Goal: Download file/media

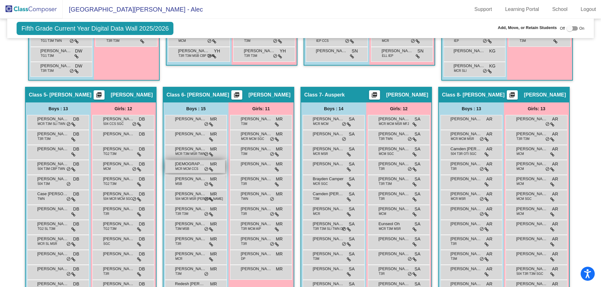
scroll to position [467, 0]
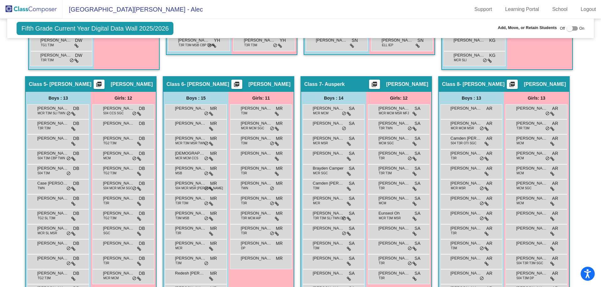
click at [103, 83] on mat-icon "picture_as_pdf" at bounding box center [99, 85] width 8 height 9
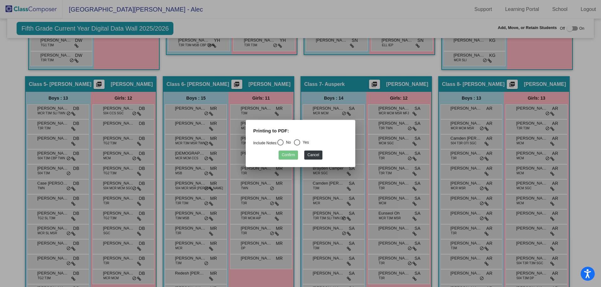
click at [301, 138] on div "Printing to PDF:" at bounding box center [300, 134] width 104 height 12
click at [300, 140] on div "Select an option" at bounding box center [297, 143] width 6 height 6
click at [297, 146] on input "Yes" at bounding box center [297, 146] width 0 height 0
radio input "true"
click at [290, 154] on button "Confirm" at bounding box center [287, 155] width 19 height 9
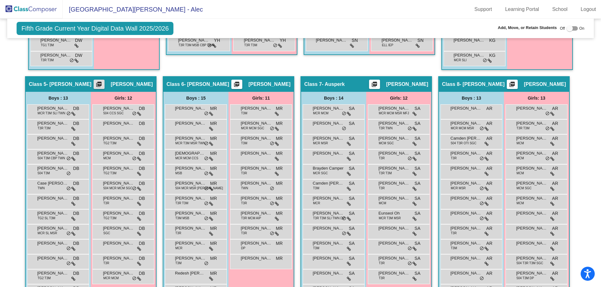
click at [103, 84] on mat-icon "picture_as_pdf" at bounding box center [99, 85] width 8 height 9
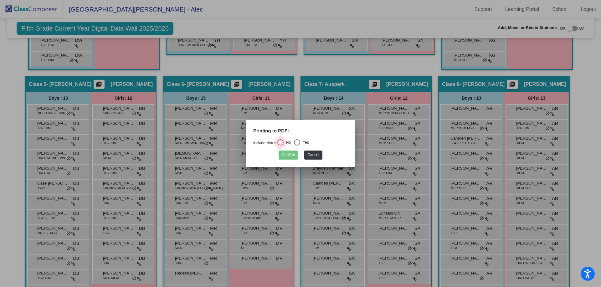
click at [283, 142] on div "Select an option" at bounding box center [280, 143] width 6 height 6
click at [280, 146] on input "No" at bounding box center [280, 146] width 0 height 0
radio input "true"
click at [288, 155] on button "Confirm" at bounding box center [287, 155] width 19 height 9
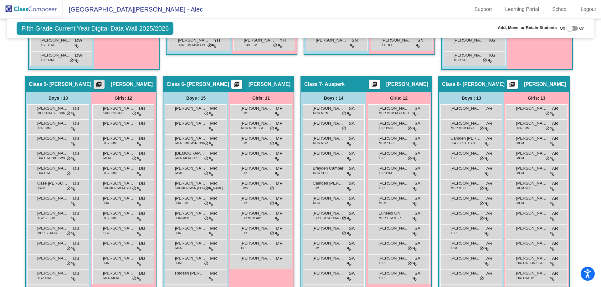
click at [103, 82] on mat-icon "picture_as_pdf" at bounding box center [99, 85] width 8 height 9
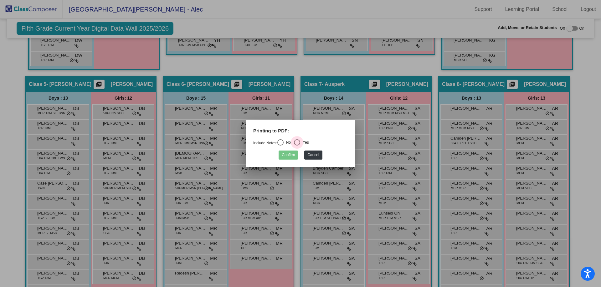
click at [300, 144] on div "Select an option" at bounding box center [297, 143] width 6 height 6
click at [297, 146] on input "Yes" at bounding box center [297, 146] width 0 height 0
radio input "true"
click at [293, 152] on button "Confirm" at bounding box center [287, 155] width 19 height 9
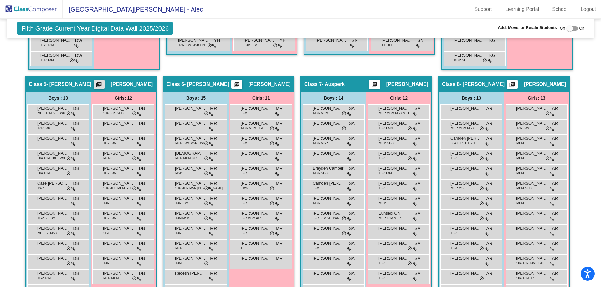
click at [35, 7] on img at bounding box center [31, 9] width 63 height 18
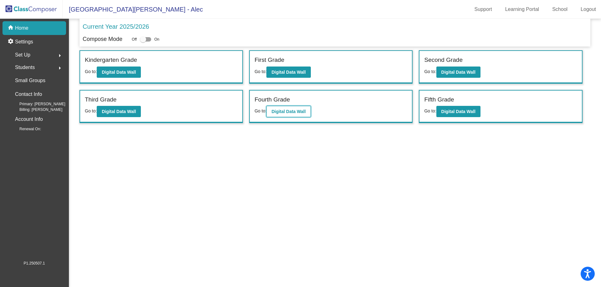
click at [301, 116] on button "Digital Data Wall" at bounding box center [288, 111] width 44 height 11
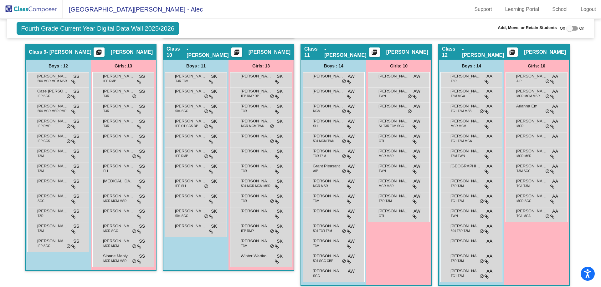
scroll to position [751, 0]
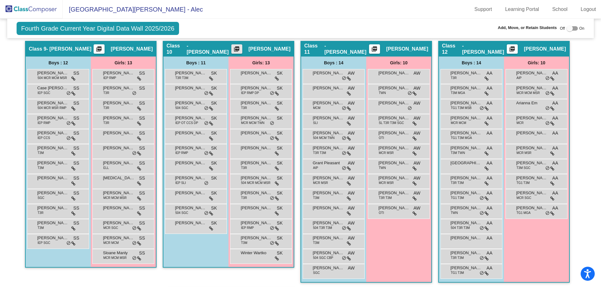
click at [240, 48] on mat-icon "picture_as_pdf" at bounding box center [237, 50] width 8 height 9
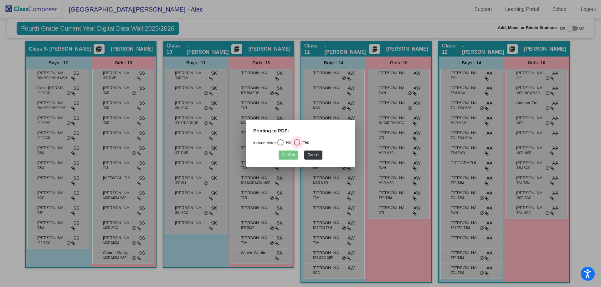
click at [303, 143] on div "Yes" at bounding box center [304, 143] width 9 height 6
click at [297, 146] on input "Yes" at bounding box center [297, 146] width 0 height 0
radio input "true"
click at [290, 154] on button "Confirm" at bounding box center [287, 155] width 19 height 9
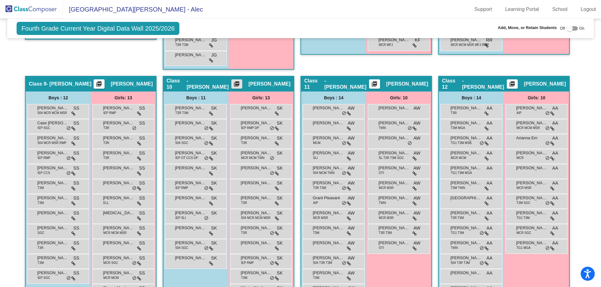
scroll to position [688, 0]
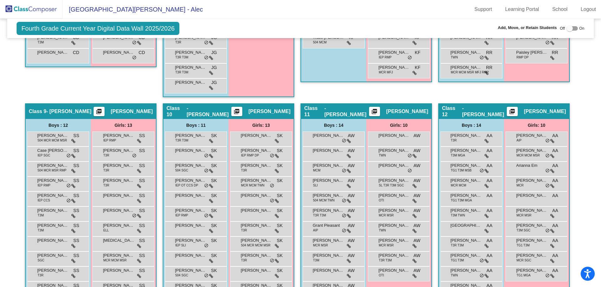
click at [188, 113] on span "- [PERSON_NAME]" at bounding box center [208, 111] width 45 height 13
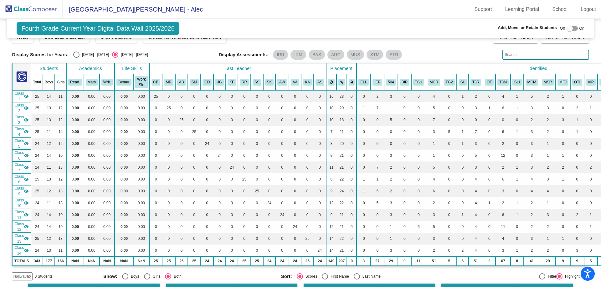
scroll to position [0, 0]
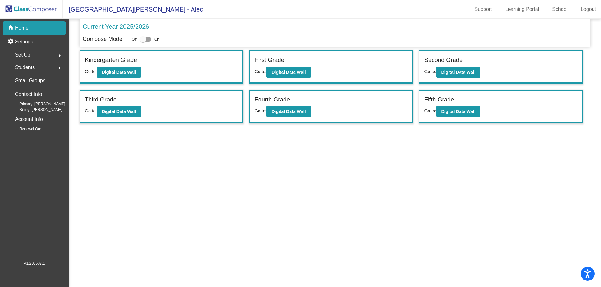
click at [305, 183] on mat-sidenav-content "Current Year 2025/2026 Compose Mode Off On Incoming (New students moving into l…" at bounding box center [335, 153] width 532 height 269
